Goal: Submit feedback/report problem

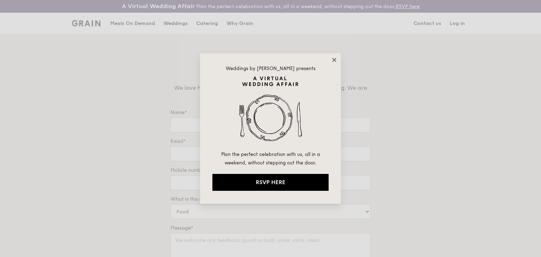
click at [331, 60] on icon at bounding box center [334, 60] width 6 height 6
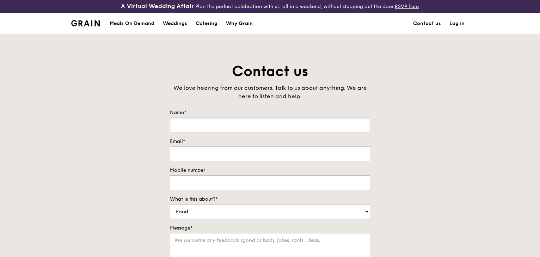
click at [232, 123] on input "Name*" at bounding box center [270, 125] width 200 height 15
click at [237, 209] on select "Food Service Billing/Payment Catering Others" at bounding box center [270, 211] width 200 height 15
select select "Others"
click at [170, 204] on select "Food Service Billing/Payment Catering Others" at bounding box center [270, 211] width 200 height 15
click at [215, 124] on input "Name*" at bounding box center [270, 125] width 200 height 15
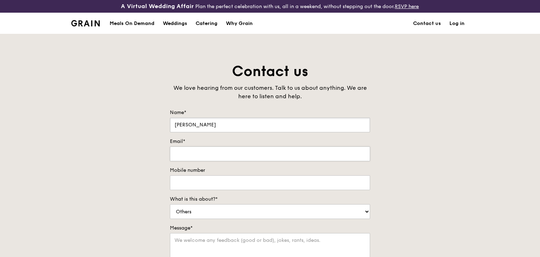
type input "[PERSON_NAME]"
click at [182, 150] on input "Email*" at bounding box center [270, 154] width 200 height 15
type input "[EMAIL_ADDRESS][DOMAIN_NAME]"
type input "97999425"
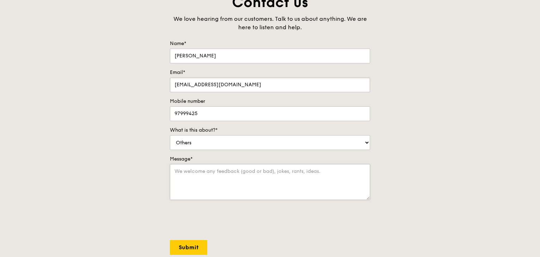
scroll to position [70, 0]
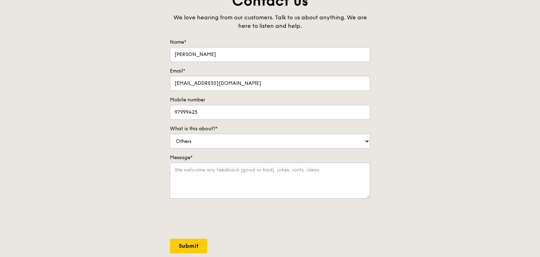
click at [244, 156] on label "Message*" at bounding box center [270, 157] width 200 height 7
click at [244, 163] on textarea "Message*" at bounding box center [270, 181] width 200 height 36
click at [247, 177] on textarea "Message*" at bounding box center [270, 181] width 200 height 36
paste textarea "Hi! I'm [PERSON_NAME] from the [DATE] Mummies group. We're celebrating our babi…"
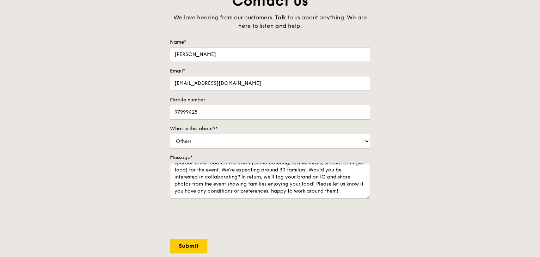
scroll to position [0, 0]
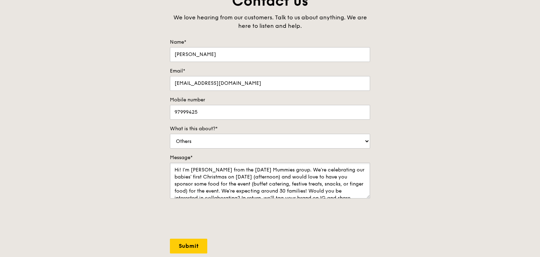
click at [249, 165] on textarea "Hi! I'm [PERSON_NAME] from the [DATE] Mummies group. We're celebrating our babi…" at bounding box center [270, 181] width 200 height 36
click at [312, 175] on textarea "Hi! I'm [PERSON_NAME] from the [DATE] Mummies group. We're celebrating our babi…" at bounding box center [270, 181] width 200 height 36
click at [292, 168] on textarea "Hi! I'm [PERSON_NAME] from the [DATE] Mummies group. We're celebrating our babi…" at bounding box center [270, 181] width 200 height 36
click at [289, 179] on textarea "Hi! I'm [PERSON_NAME] from the [DATE] Mummies group. We're celebrating our babi…" at bounding box center [270, 181] width 200 height 36
click at [309, 181] on textarea "Hi! I'm [PERSON_NAME] from the [DATE] Mummies group. We're celebrating our babi…" at bounding box center [270, 181] width 200 height 36
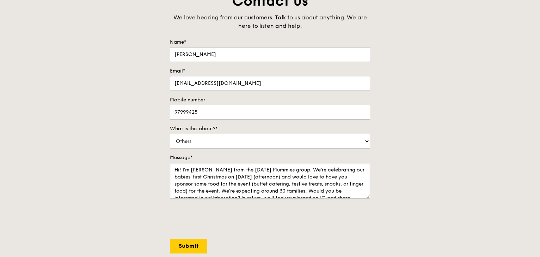
click at [324, 191] on textarea "Hi! I'm [PERSON_NAME] from the [DATE] Mummies group. We're celebrating our babi…" at bounding box center [270, 181] width 200 height 36
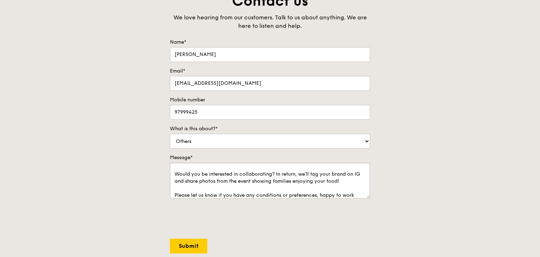
scroll to position [38, 0]
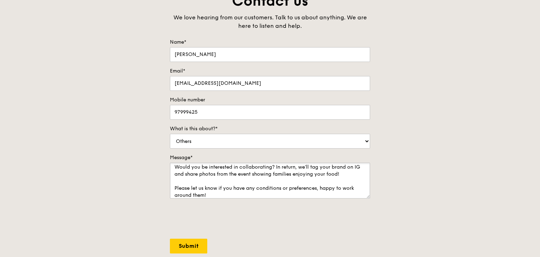
type textarea "Hi! I'm [PERSON_NAME] from the [DATE] Mummies group. We're celebrating our babi…"
click at [183, 242] on input "Submit" at bounding box center [188, 246] width 37 height 15
select select "Food"
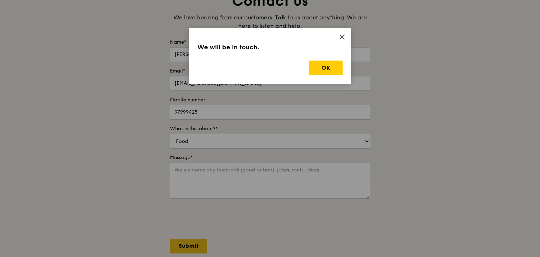
scroll to position [0, 0]
click at [337, 70] on button "OK" at bounding box center [326, 68] width 34 height 15
